Goal: Task Accomplishment & Management: Use online tool/utility

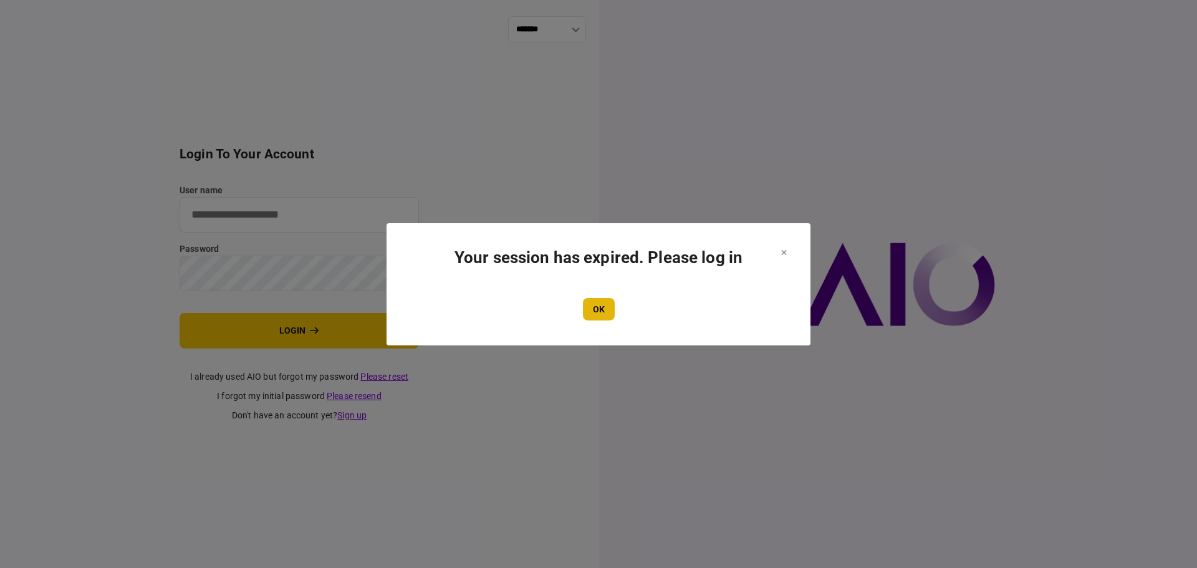
type input "****"
click at [611, 304] on button "OK" at bounding box center [599, 309] width 32 height 22
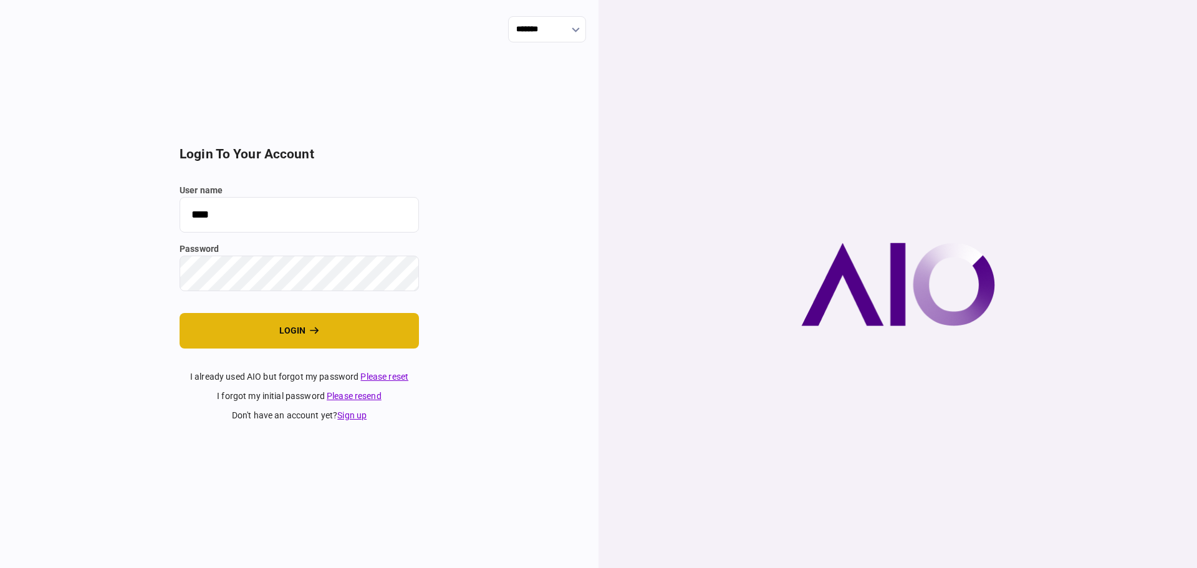
click at [259, 321] on button "login" at bounding box center [298, 331] width 239 height 36
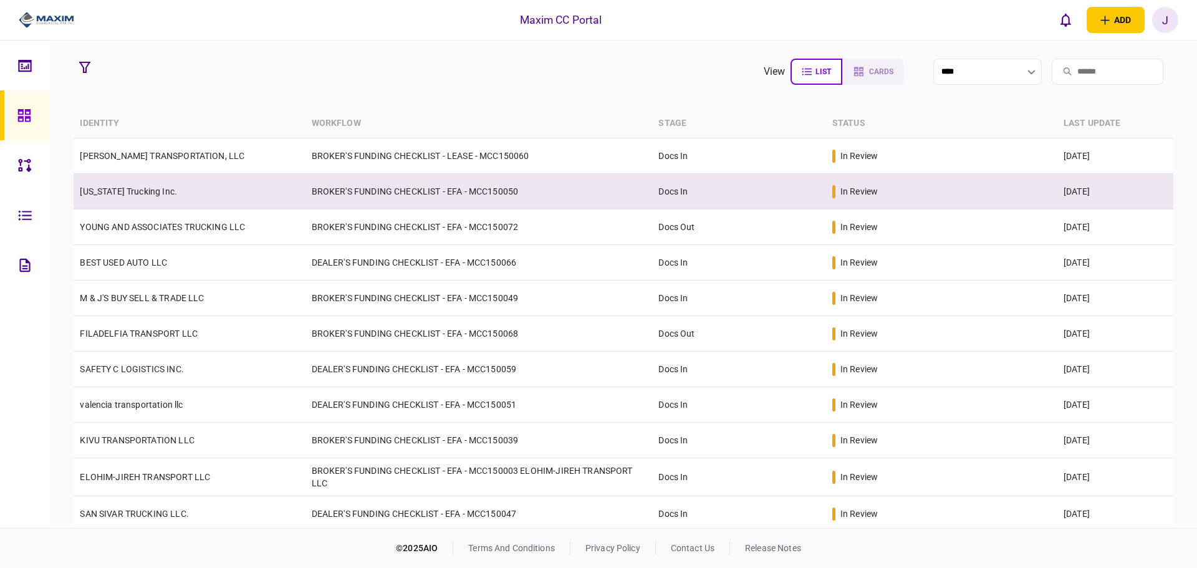
click at [114, 195] on link "[US_STATE] Trucking Inc." at bounding box center [128, 191] width 97 height 10
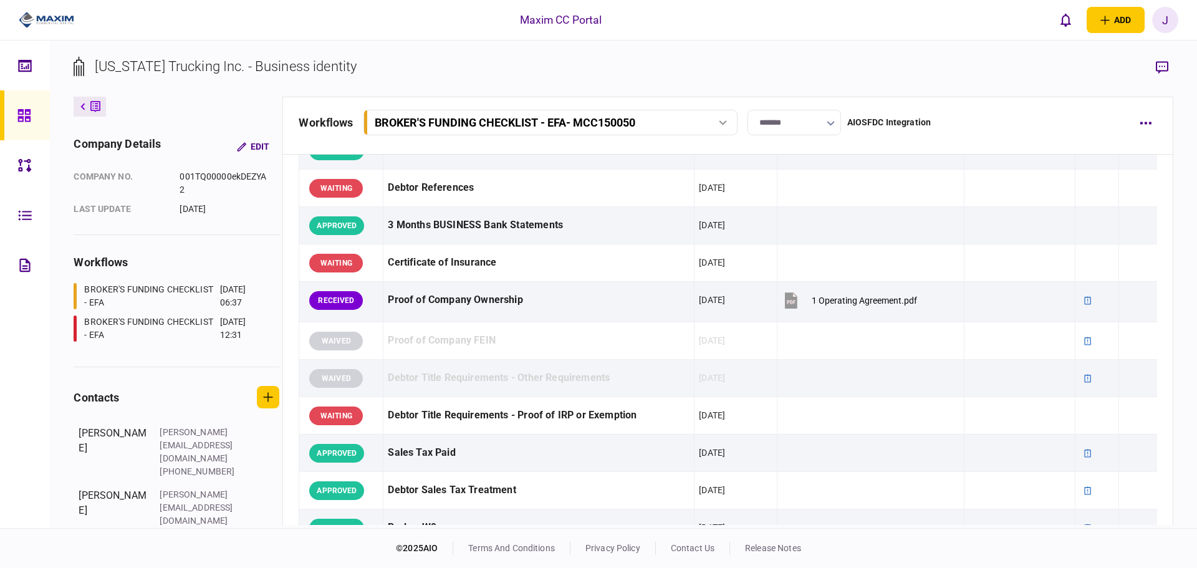
scroll to position [312, 0]
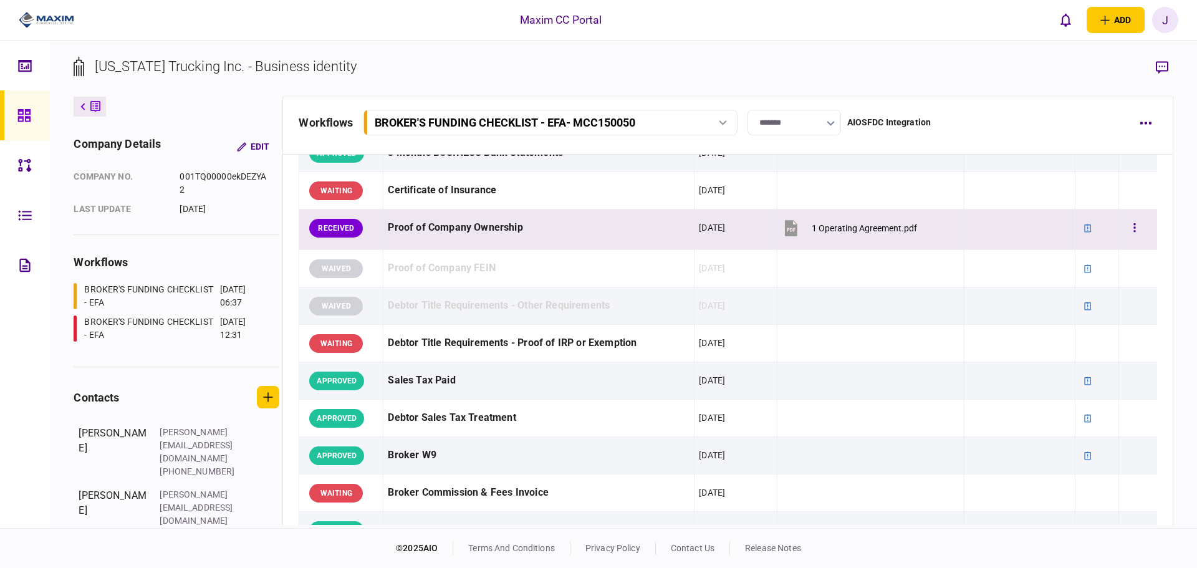
click at [844, 221] on button "1 Operating Agreement.pdf" at bounding box center [849, 228] width 135 height 28
click at [1123, 227] on button "button" at bounding box center [1134, 228] width 22 height 22
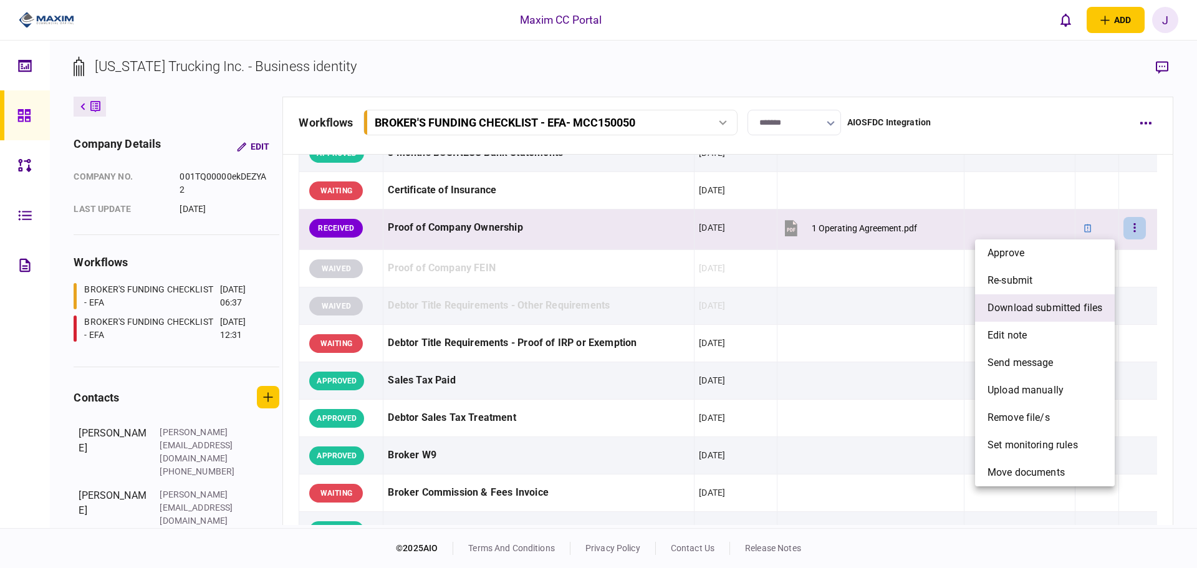
click at [1068, 308] on span "download submitted files" at bounding box center [1044, 307] width 115 height 15
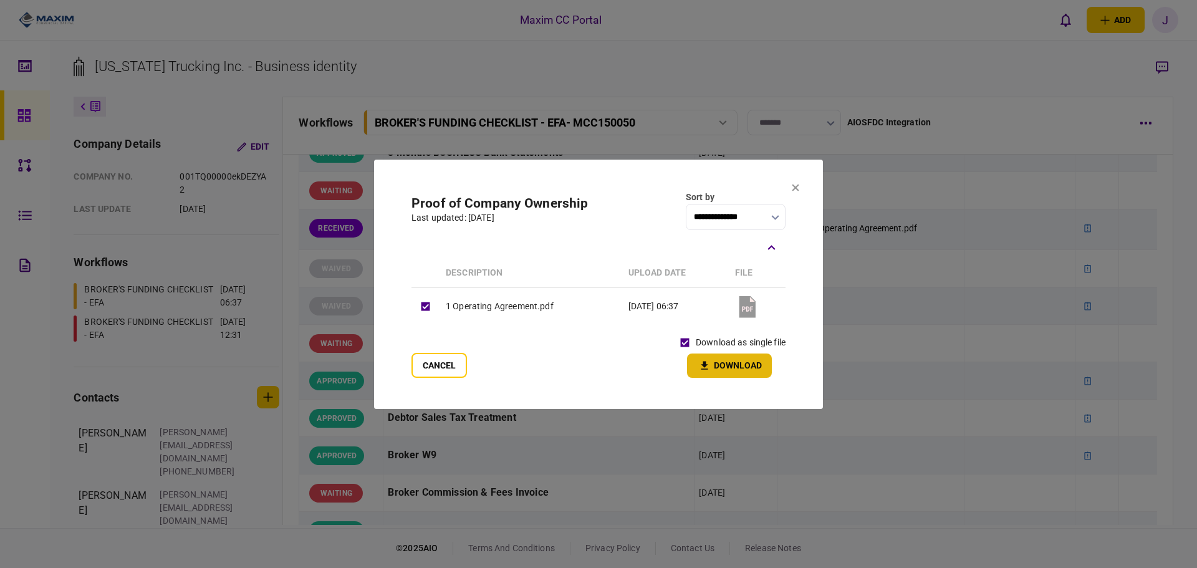
click at [740, 358] on button "Download" at bounding box center [729, 365] width 85 height 24
click at [793, 184] on icon at bounding box center [794, 187] width 7 height 7
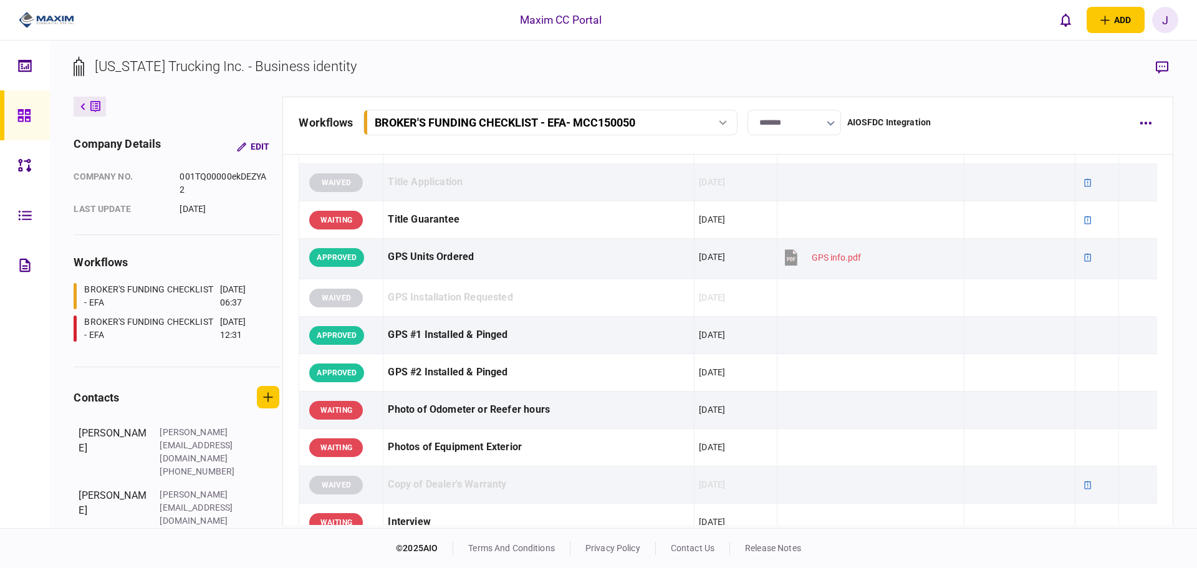
scroll to position [686, 0]
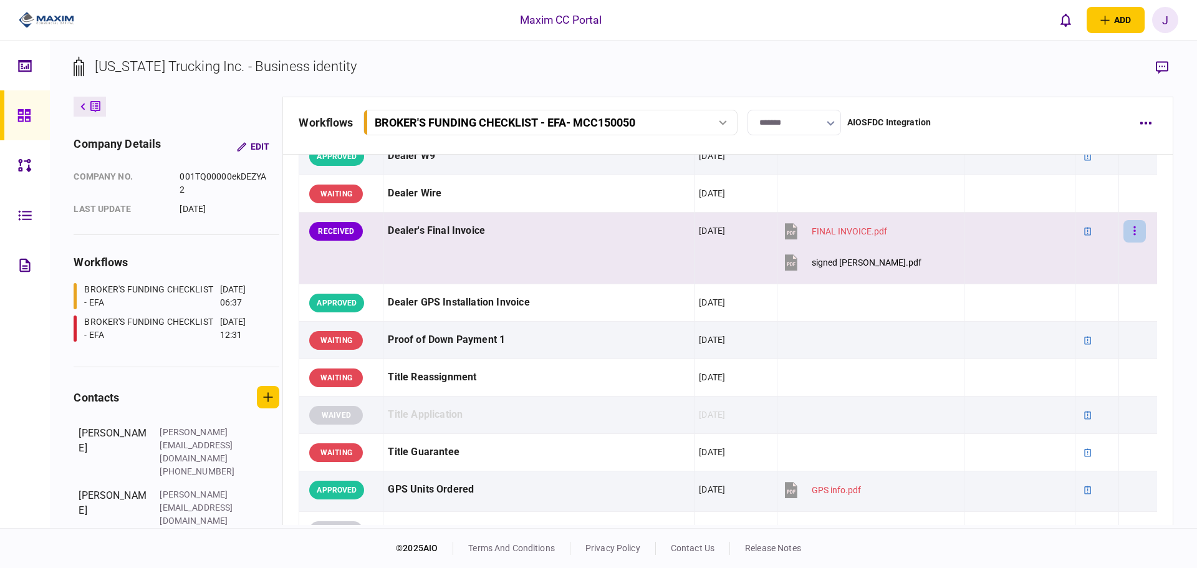
click at [1134, 234] on icon "button" at bounding box center [1135, 230] width 2 height 9
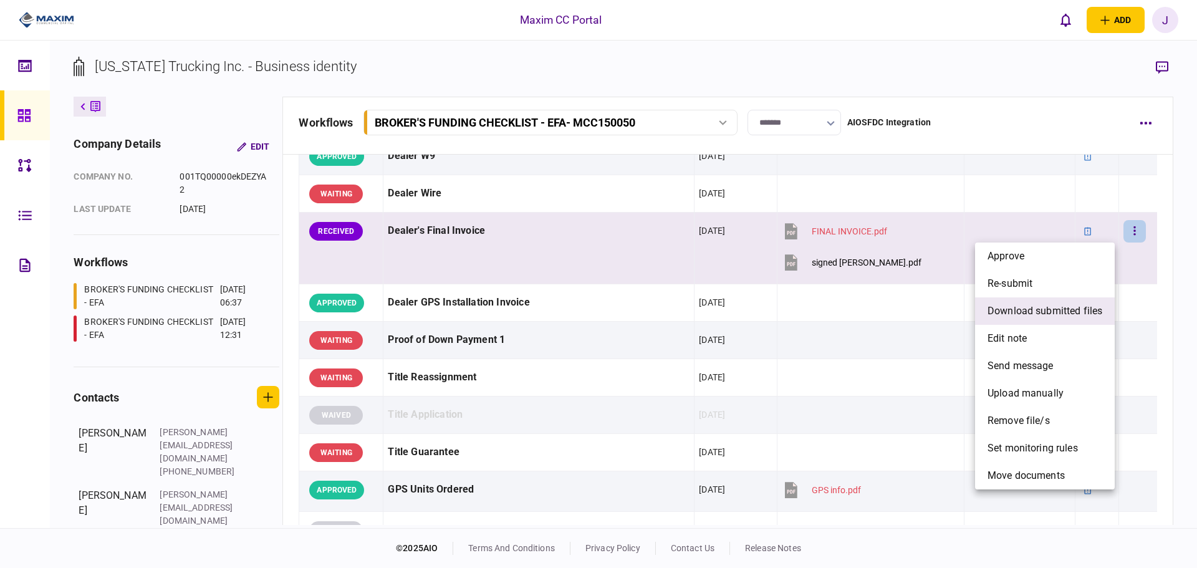
click at [1049, 310] on span "download submitted files" at bounding box center [1044, 311] width 115 height 15
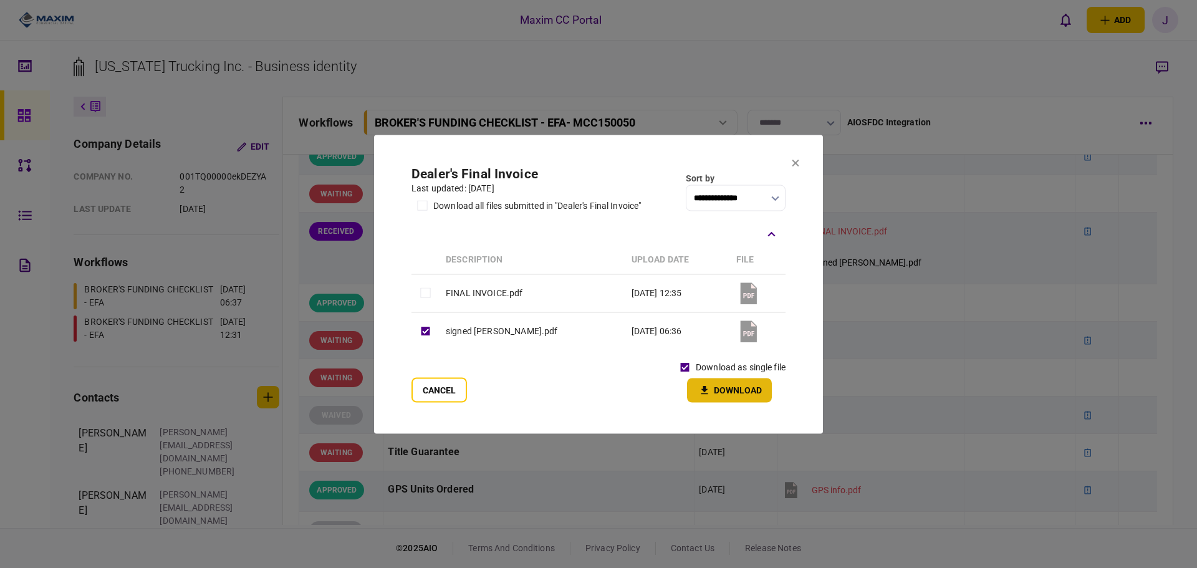
click at [748, 396] on button "Download" at bounding box center [729, 390] width 85 height 24
click at [793, 163] on icon at bounding box center [794, 162] width 7 height 7
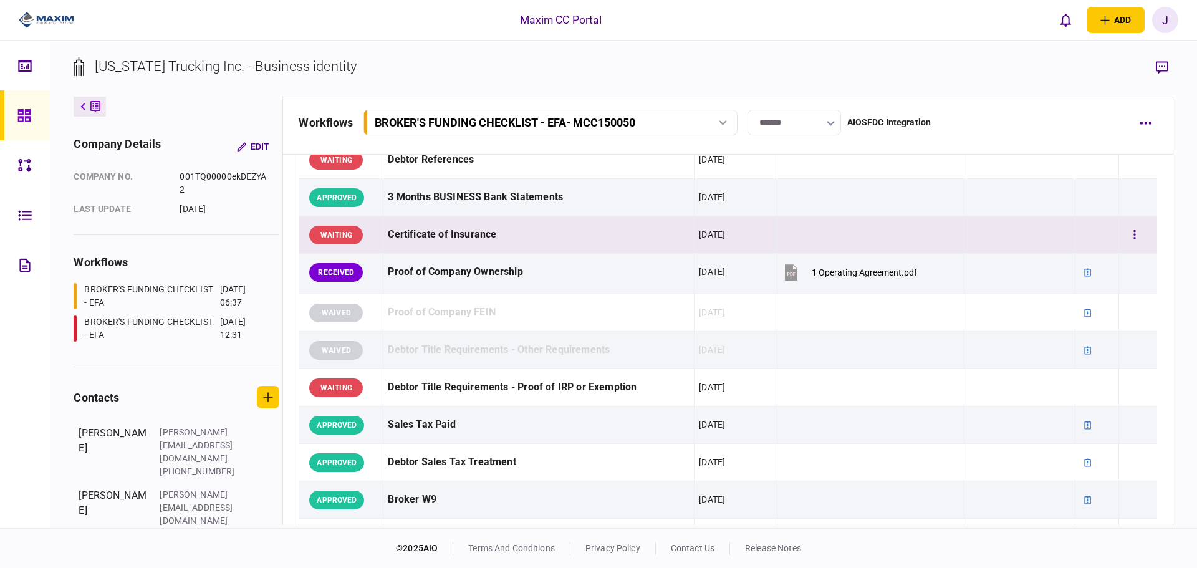
scroll to position [246, 0]
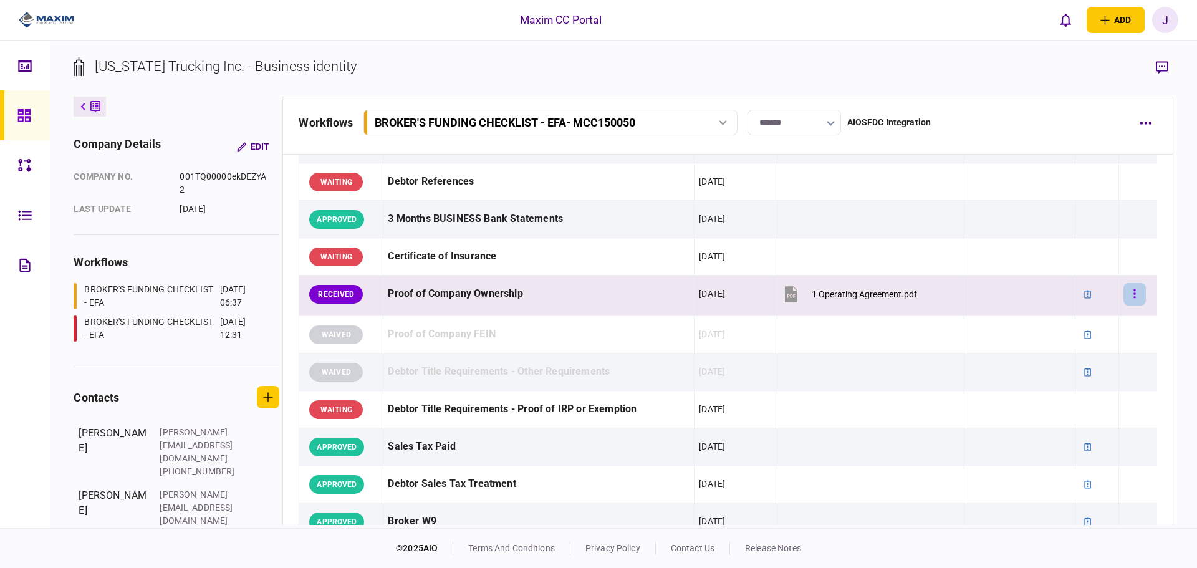
click at [1134, 300] on button "button" at bounding box center [1134, 294] width 22 height 22
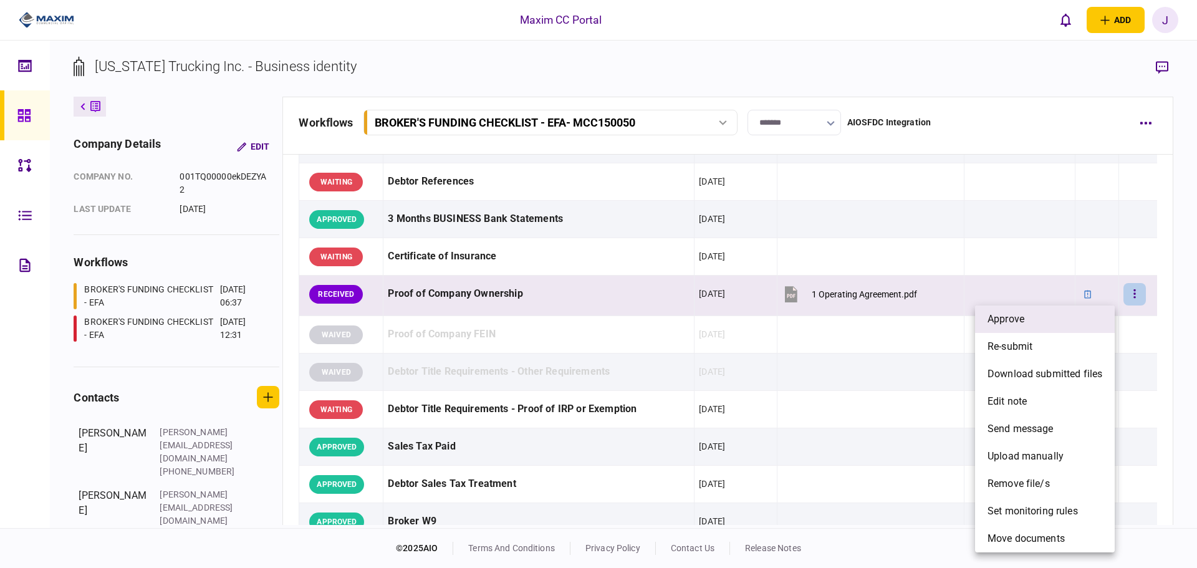
click at [1088, 314] on li "approve" at bounding box center [1045, 318] width 140 height 27
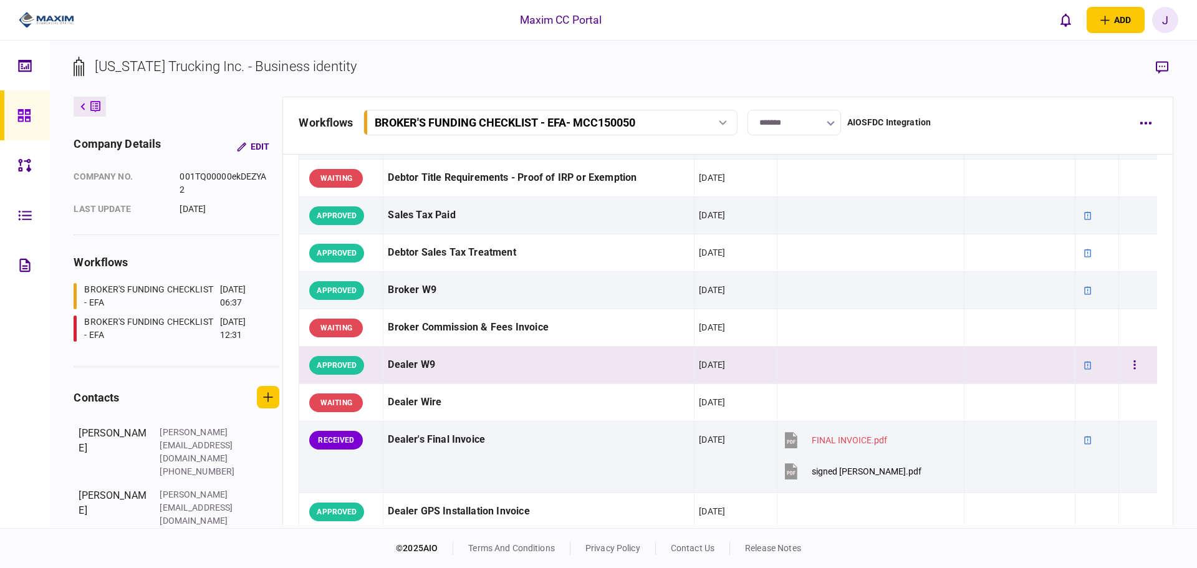
scroll to position [495, 0]
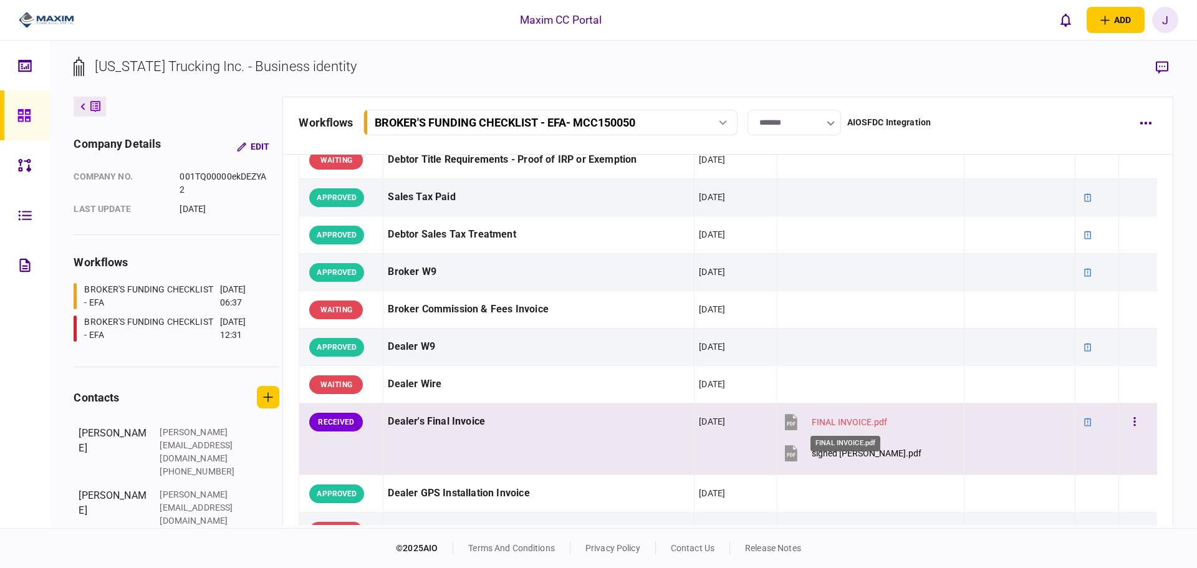
click at [850, 423] on div "FINAL INVOICE.pdf" at bounding box center [848, 422] width 75 height 10
click at [1129, 422] on button "button" at bounding box center [1134, 422] width 22 height 22
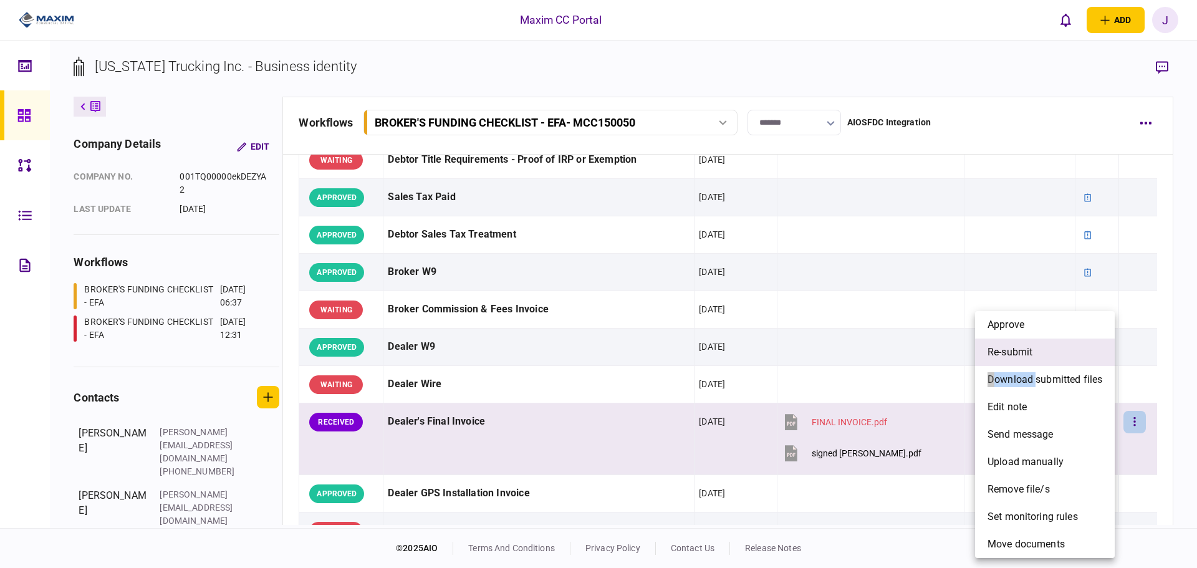
drag, startPoint x: 1037, startPoint y: 368, endPoint x: 1040, endPoint y: 359, distance: 9.1
click at [1040, 359] on ul "approve re-submit download submitted files edit note send message upload manual…" at bounding box center [1045, 434] width 140 height 247
click at [1015, 348] on span "re-submit" at bounding box center [1009, 352] width 45 height 15
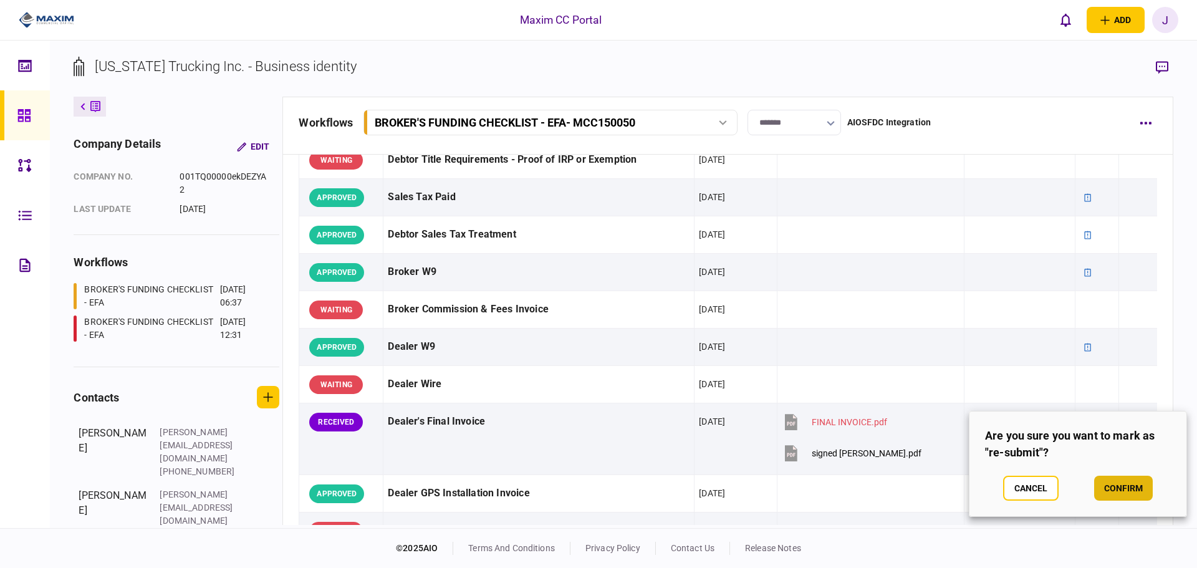
click at [1120, 482] on button "confirm" at bounding box center [1123, 488] width 59 height 25
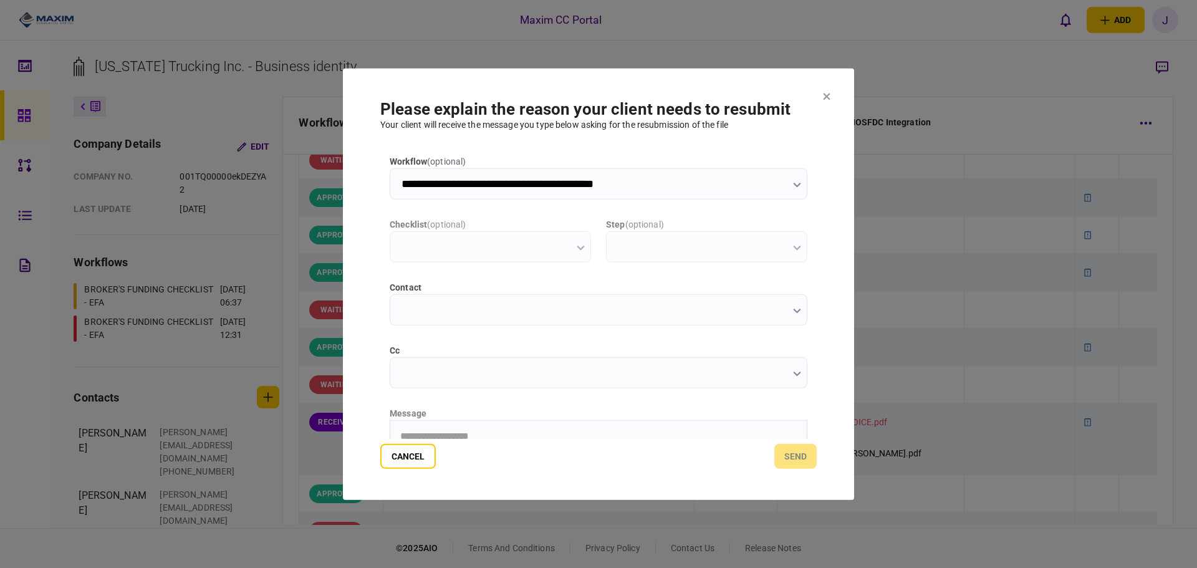
scroll to position [0, 0]
type input "**********"
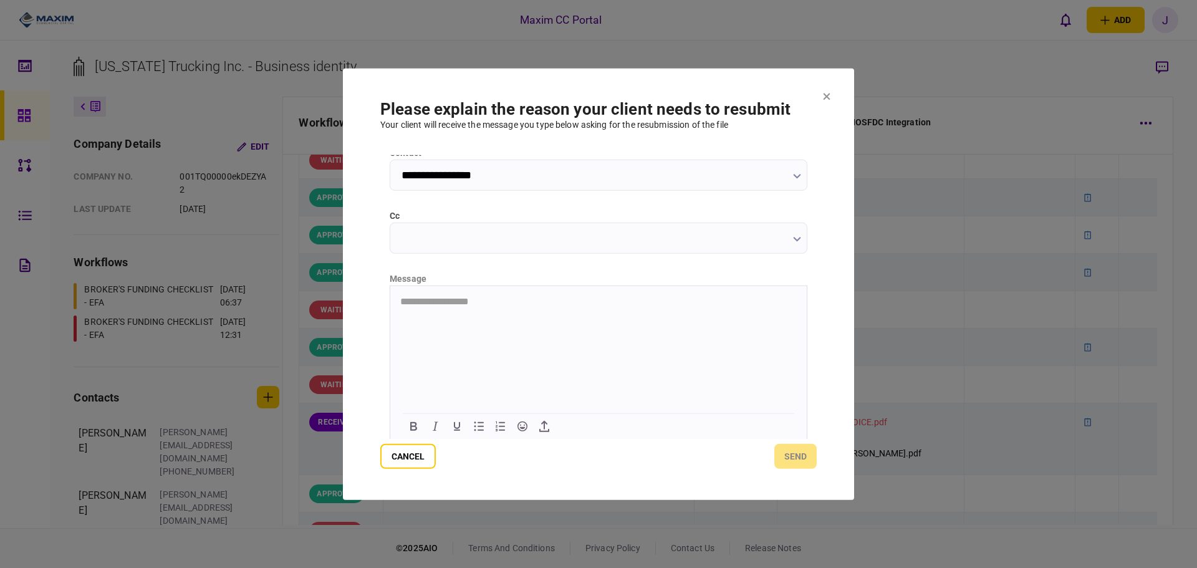
scroll to position [136, 0]
click at [432, 284] on html at bounding box center [598, 299] width 416 height 31
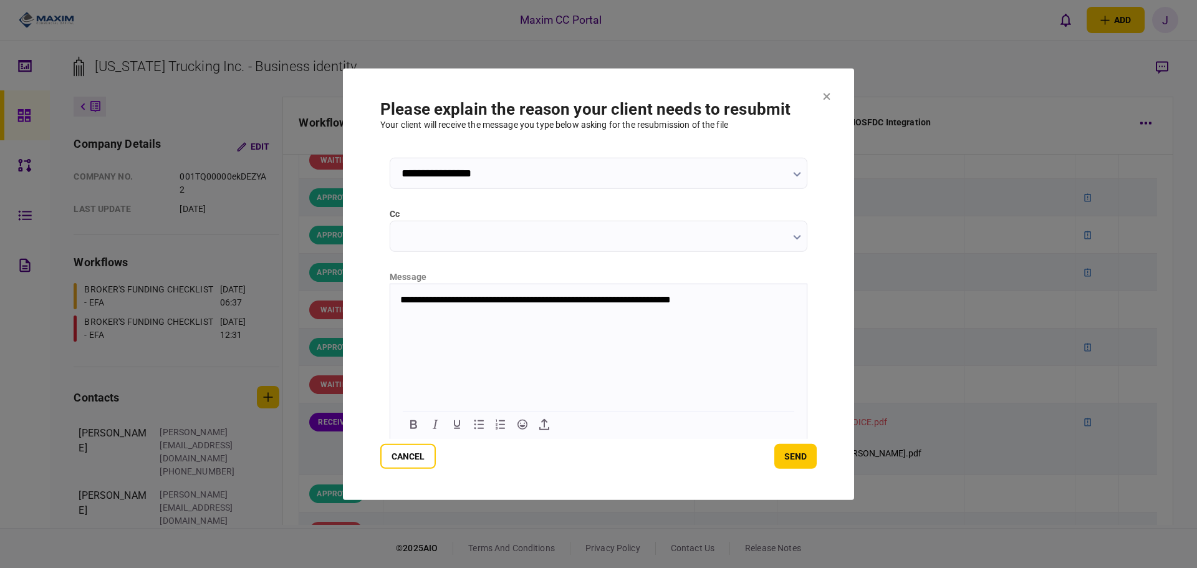
click at [667, 303] on p "**********" at bounding box center [597, 300] width 394 height 12
click at [798, 455] on button "send" at bounding box center [795, 456] width 42 height 25
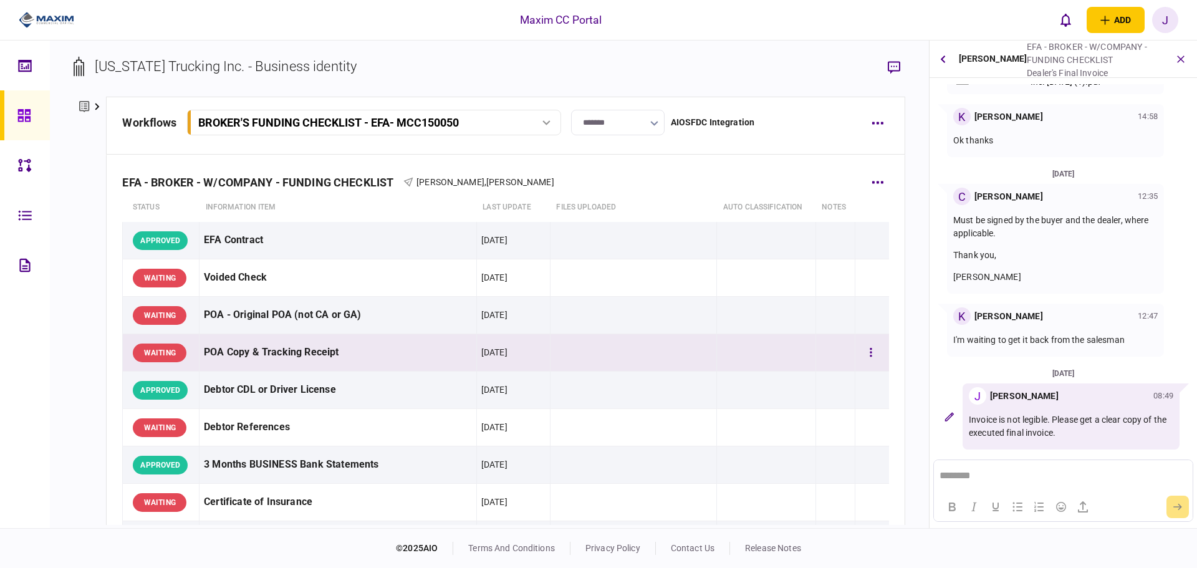
scroll to position [312, 0]
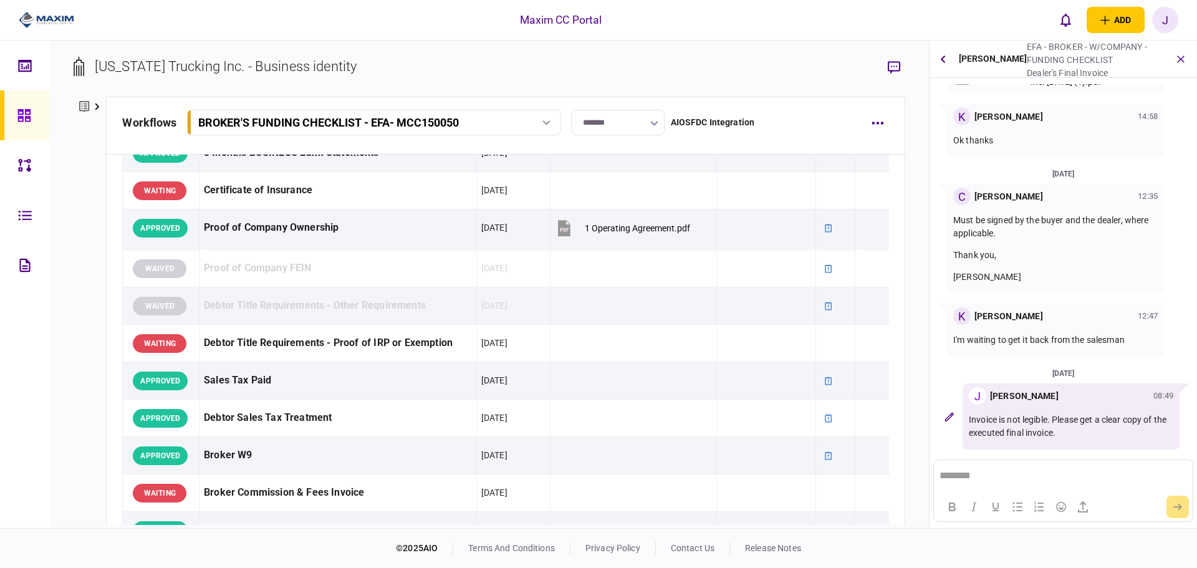
click at [25, 110] on icon at bounding box center [23, 115] width 12 height 12
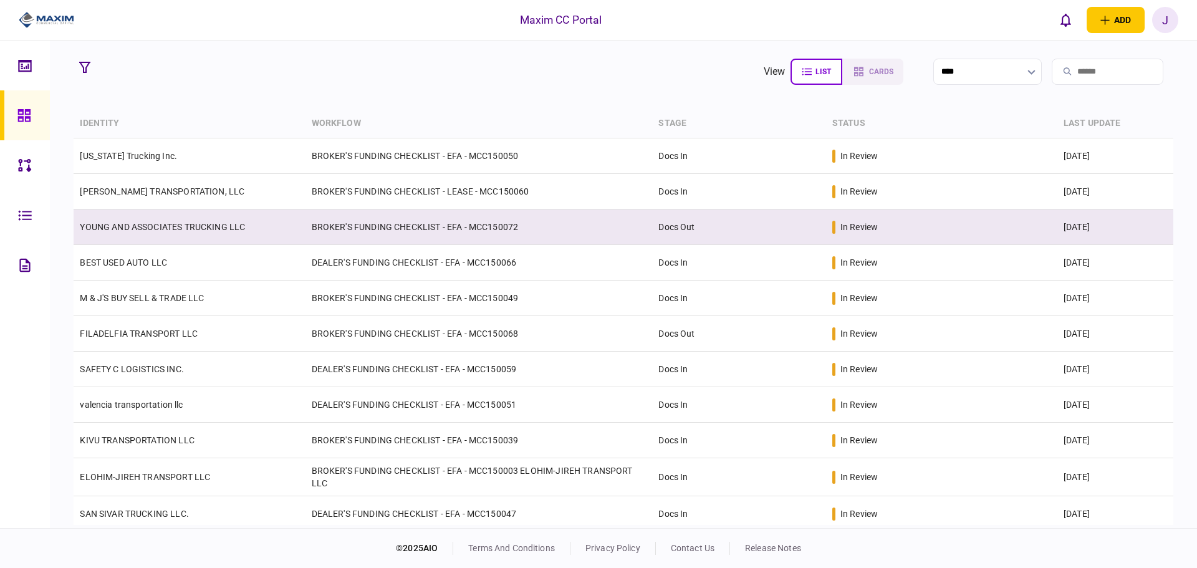
click at [178, 231] on link "YOUNG AND ASSOCIATES TRUCKING LLC" at bounding box center [162, 227] width 165 height 10
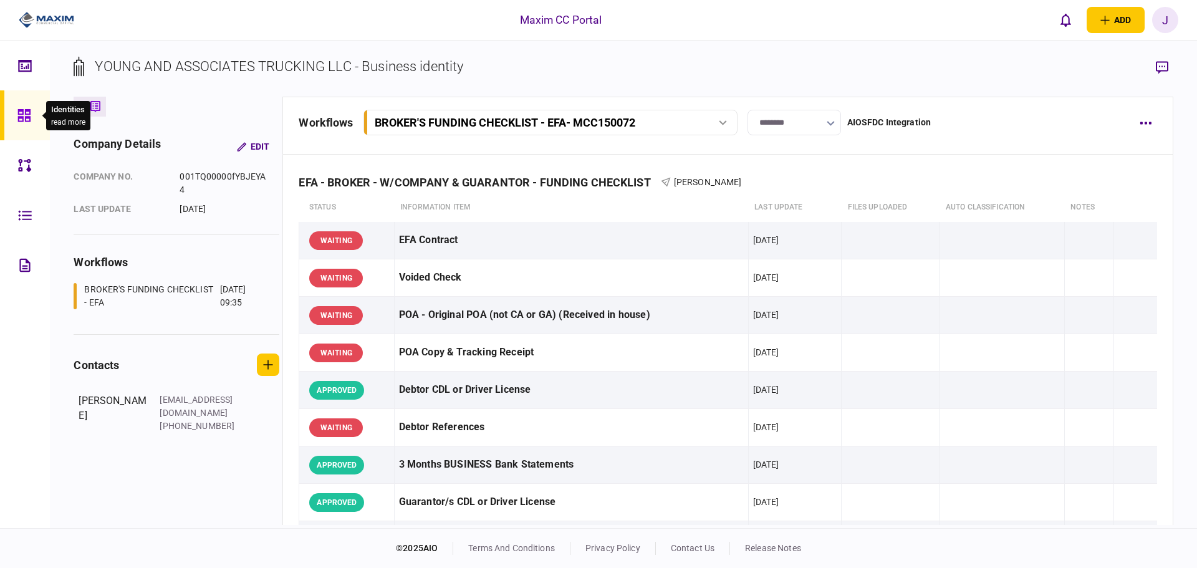
click at [22, 120] on icon at bounding box center [23, 115] width 12 height 12
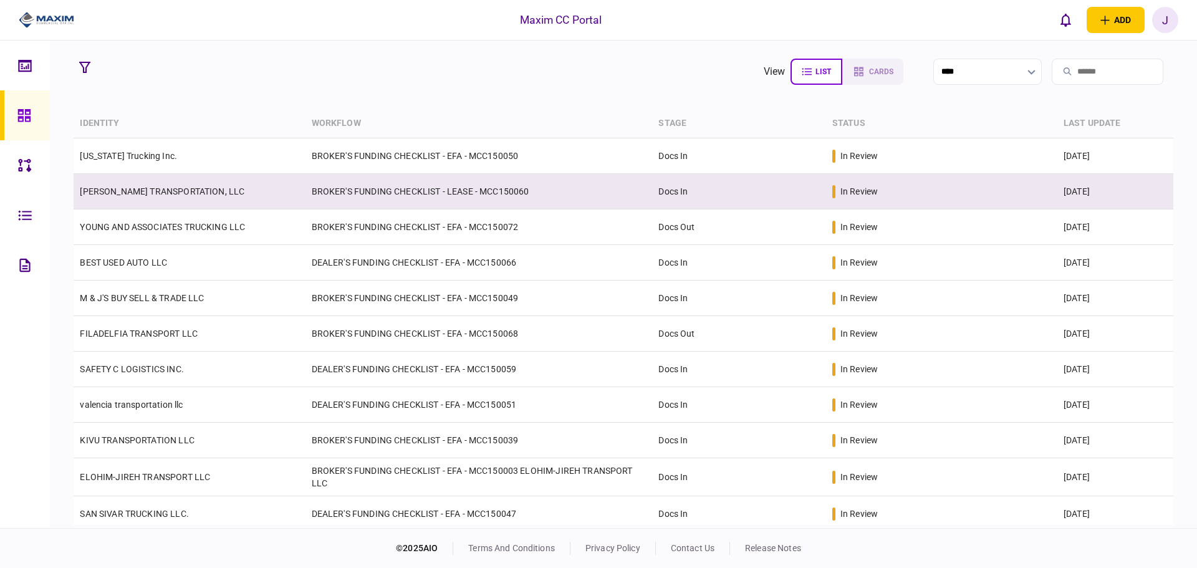
click at [146, 178] on td "[PERSON_NAME] TRANSPORTATION, LLC" at bounding box center [189, 192] width 231 height 36
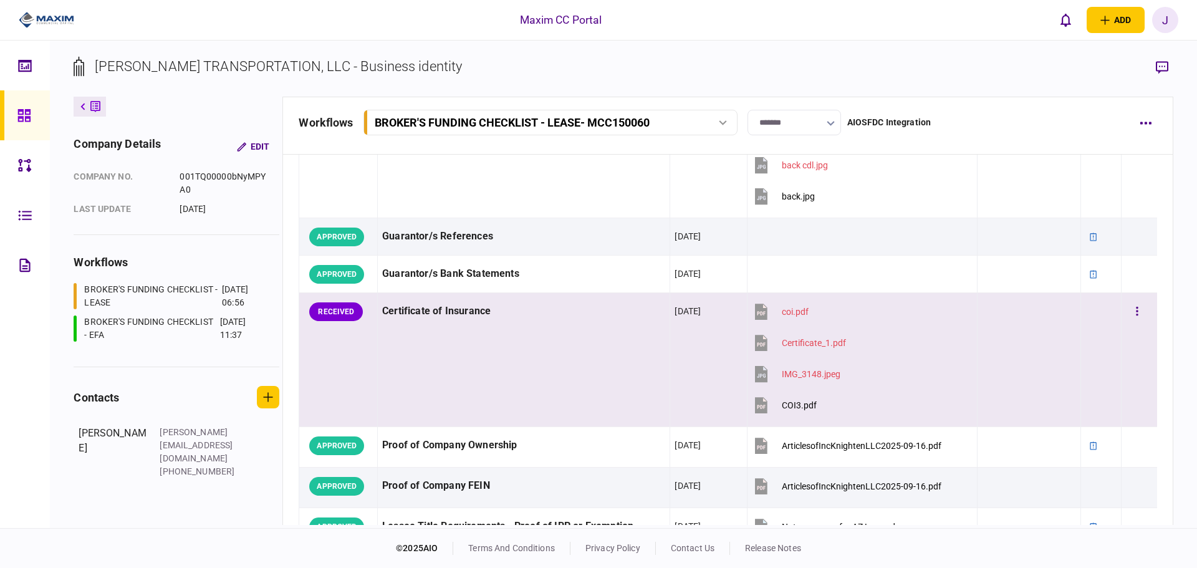
scroll to position [373, 0]
click at [790, 398] on button "COI3.pdf" at bounding box center [784, 406] width 65 height 28
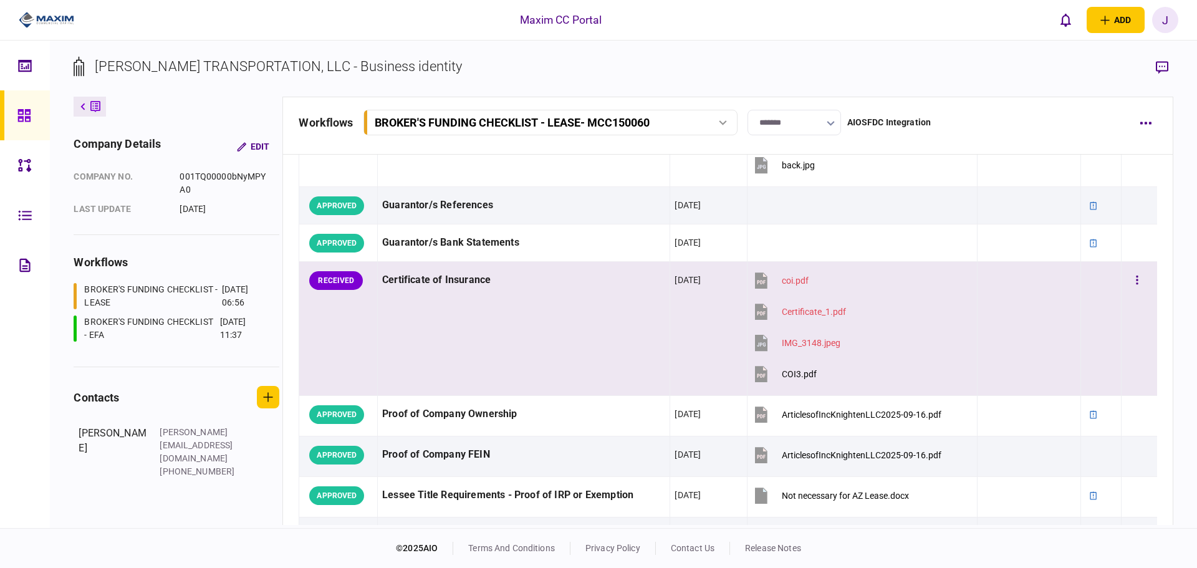
scroll to position [436, 0]
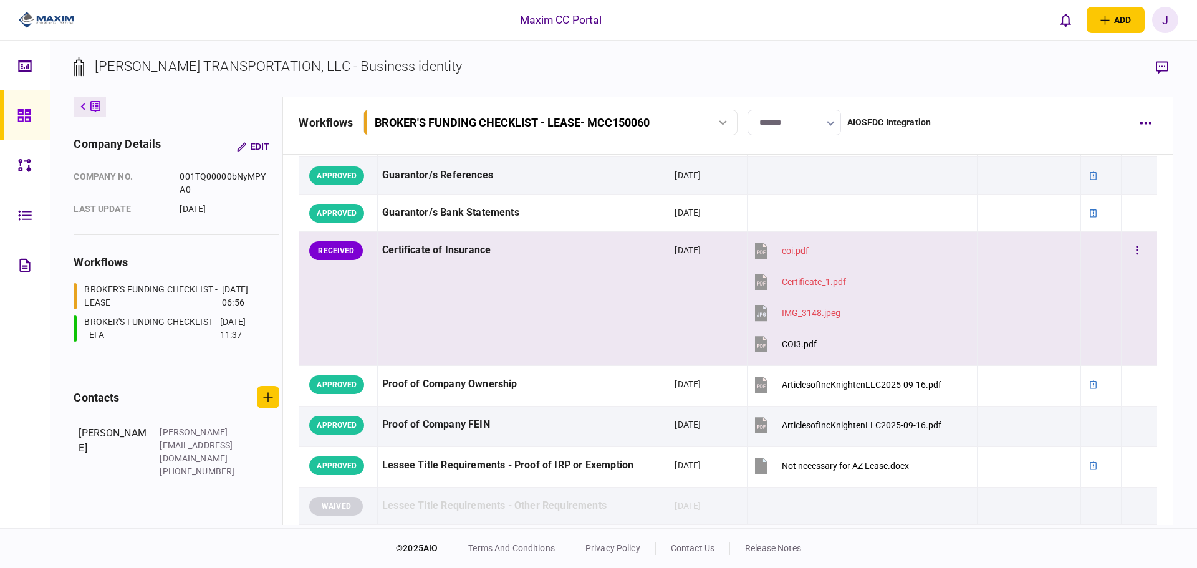
click at [1141, 246] on div at bounding box center [1139, 250] width 26 height 28
click at [1136, 246] on button "button" at bounding box center [1137, 250] width 22 height 22
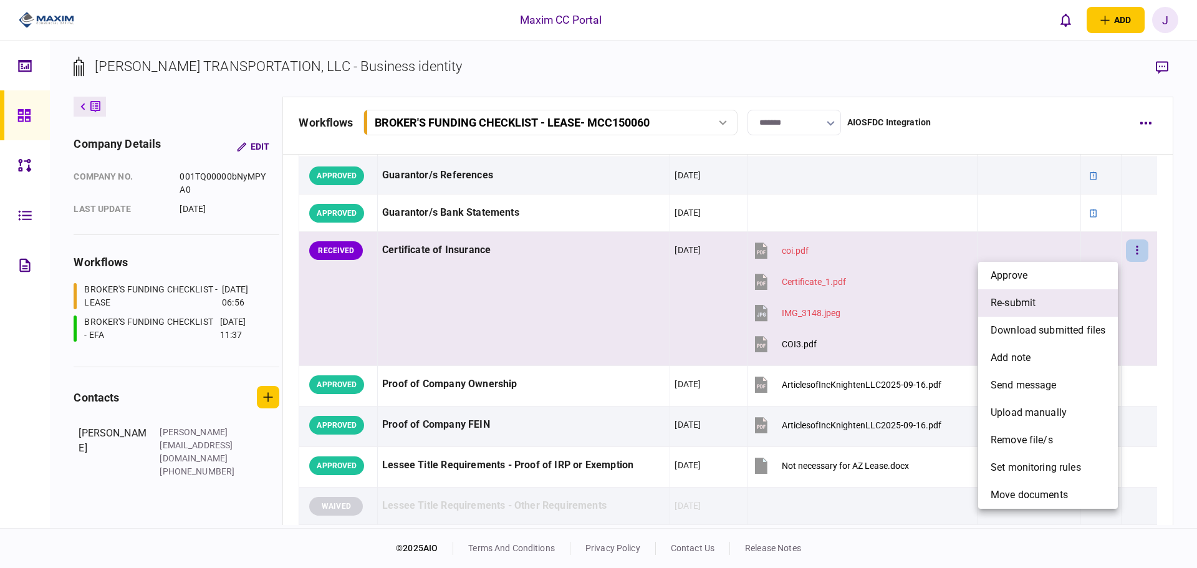
click at [1033, 307] on span "re-submit" at bounding box center [1012, 302] width 45 height 15
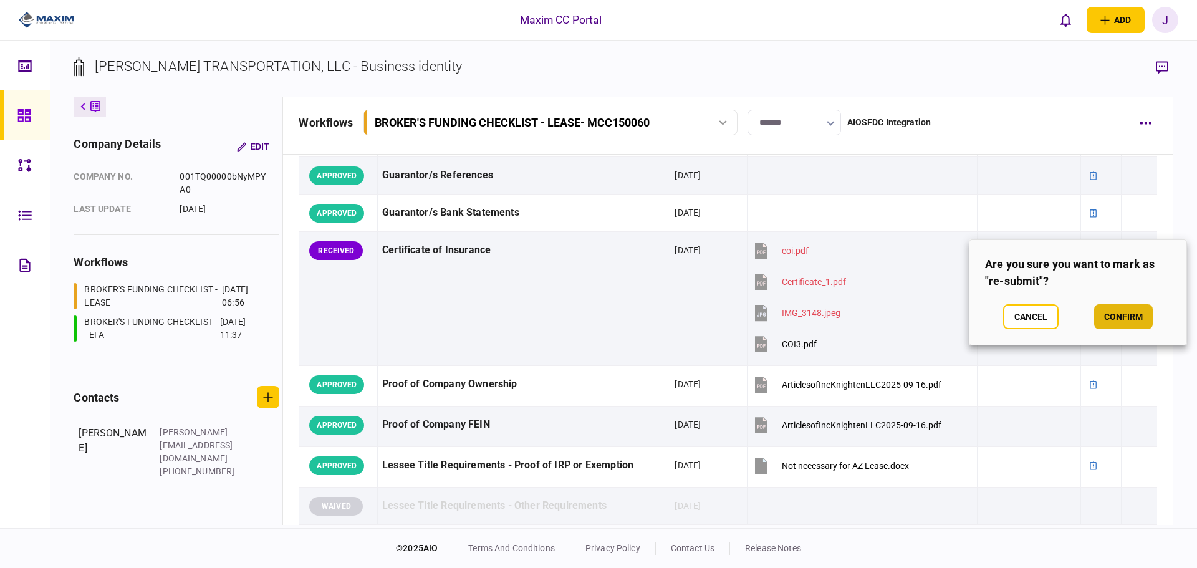
click at [1139, 315] on button "confirm" at bounding box center [1123, 316] width 59 height 25
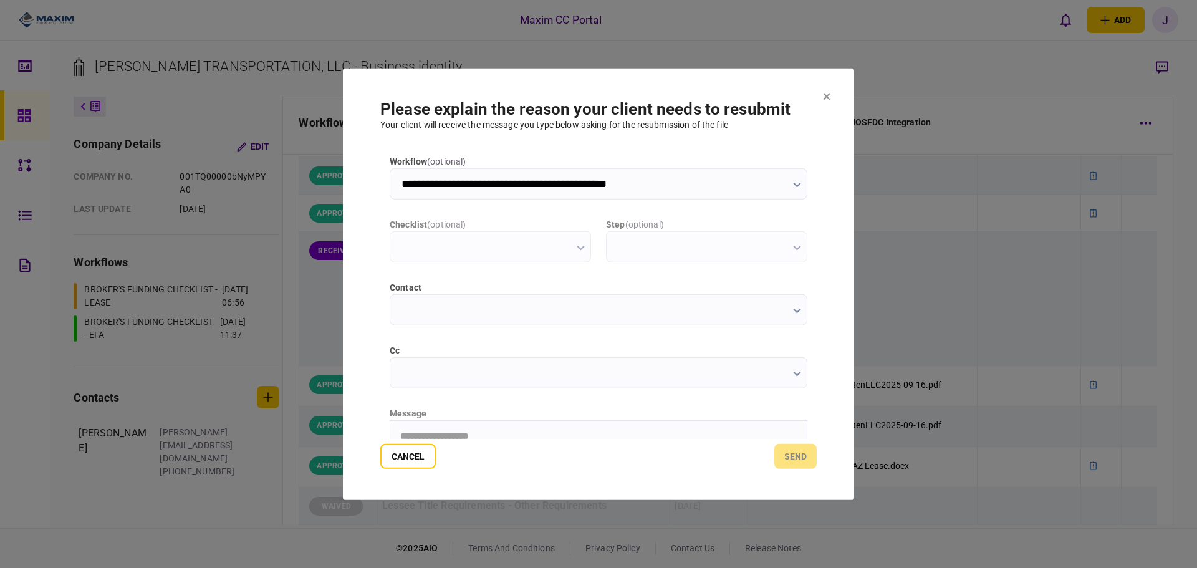
scroll to position [0, 0]
type input "**********"
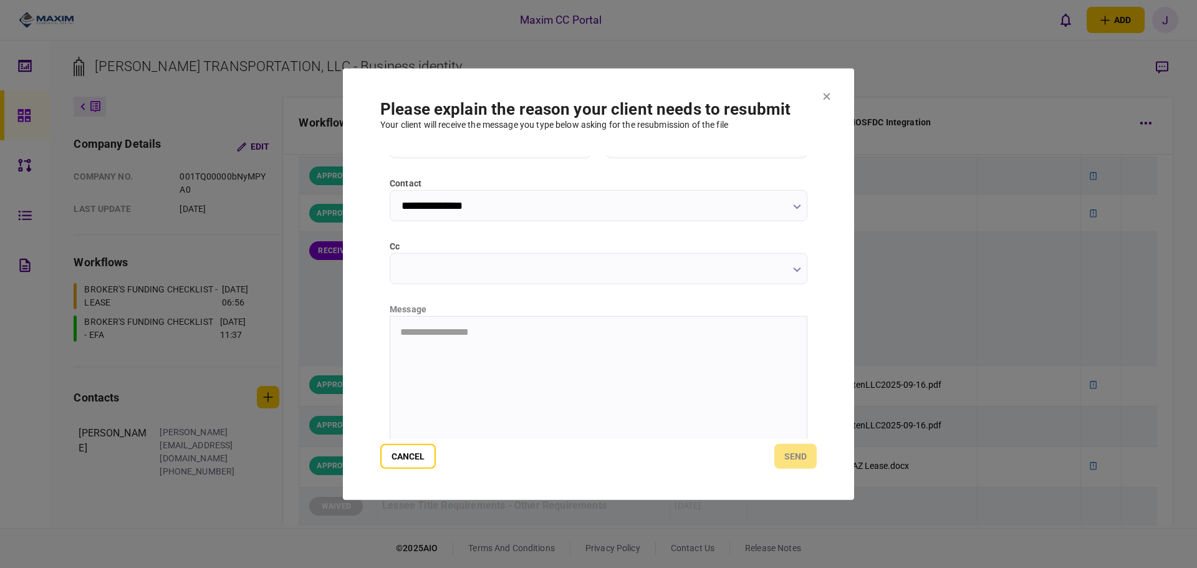
scroll to position [125, 0]
click at [436, 326] on html at bounding box center [598, 310] width 416 height 31
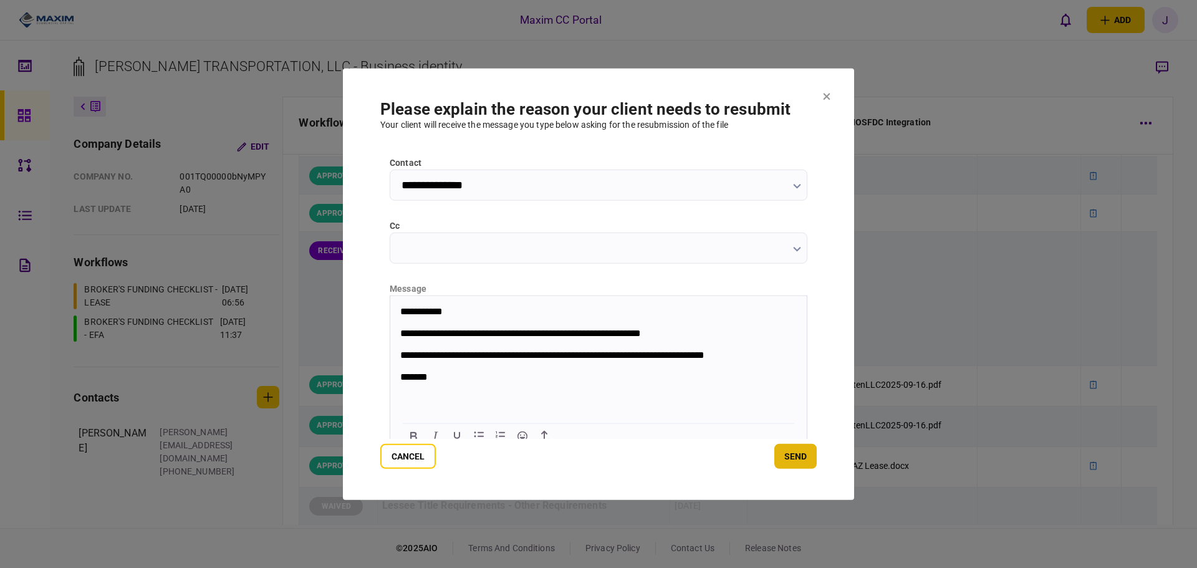
click at [798, 457] on button "send" at bounding box center [795, 456] width 42 height 25
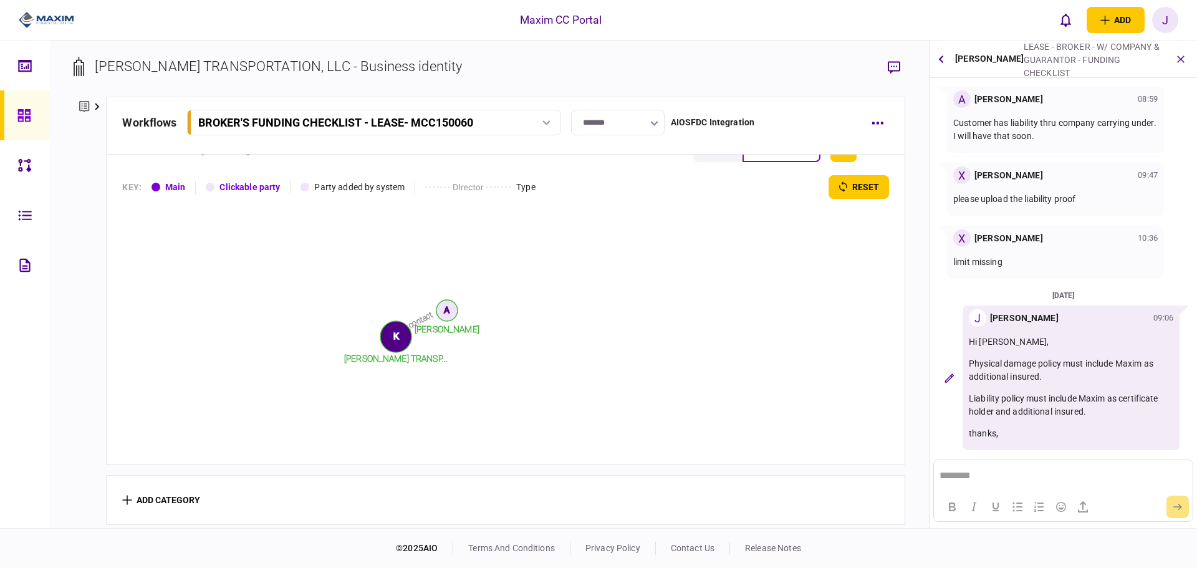
scroll to position [196, 0]
